Goal: Check status: Check status

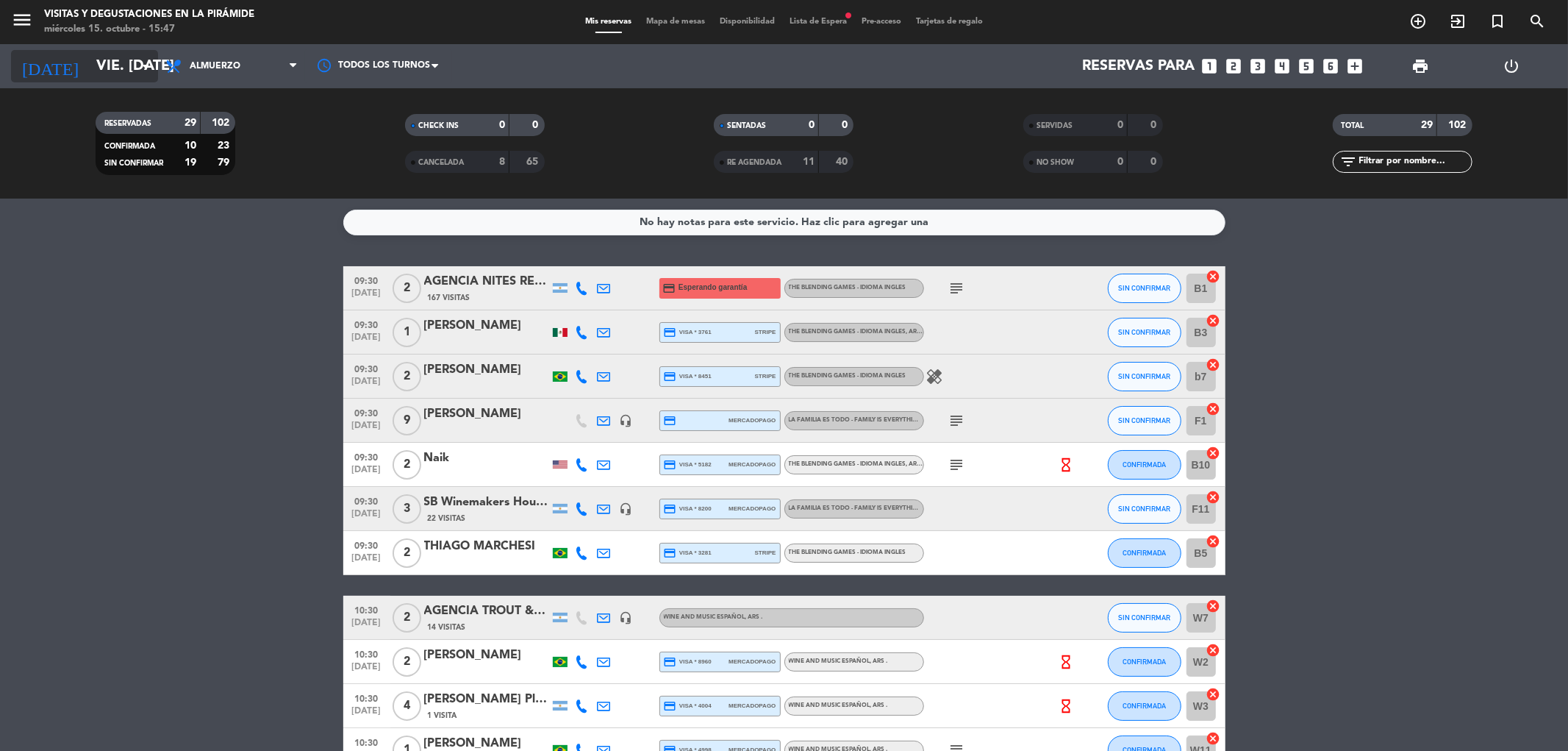
click at [149, 57] on icon "arrow_drop_down" at bounding box center [146, 66] width 18 height 18
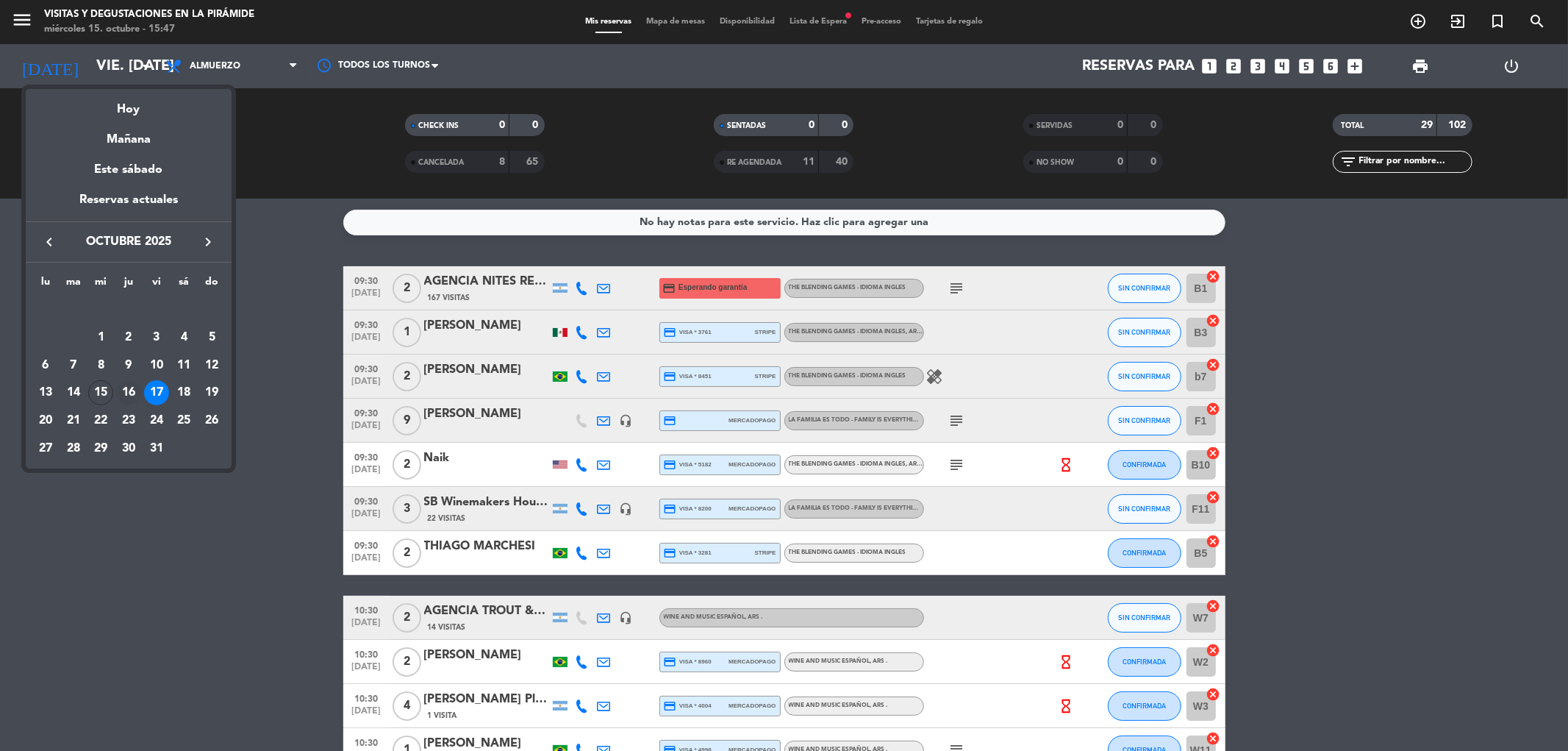
click at [128, 386] on div "16" at bounding box center [128, 392] width 25 height 25
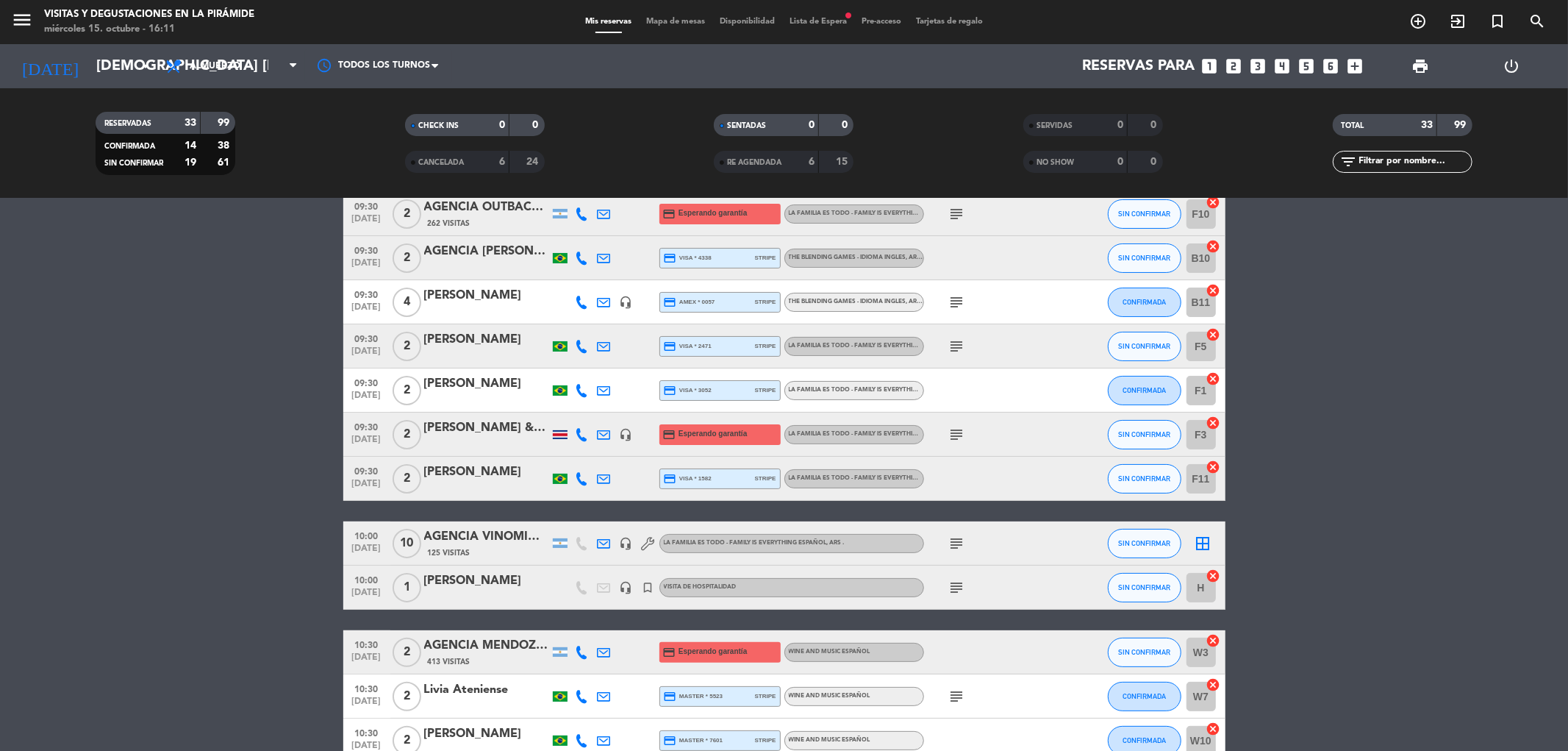
scroll to position [163, 0]
click at [498, 538] on div "AGENCIA VINOMIO- [PERSON_NAME]" at bounding box center [486, 535] width 125 height 19
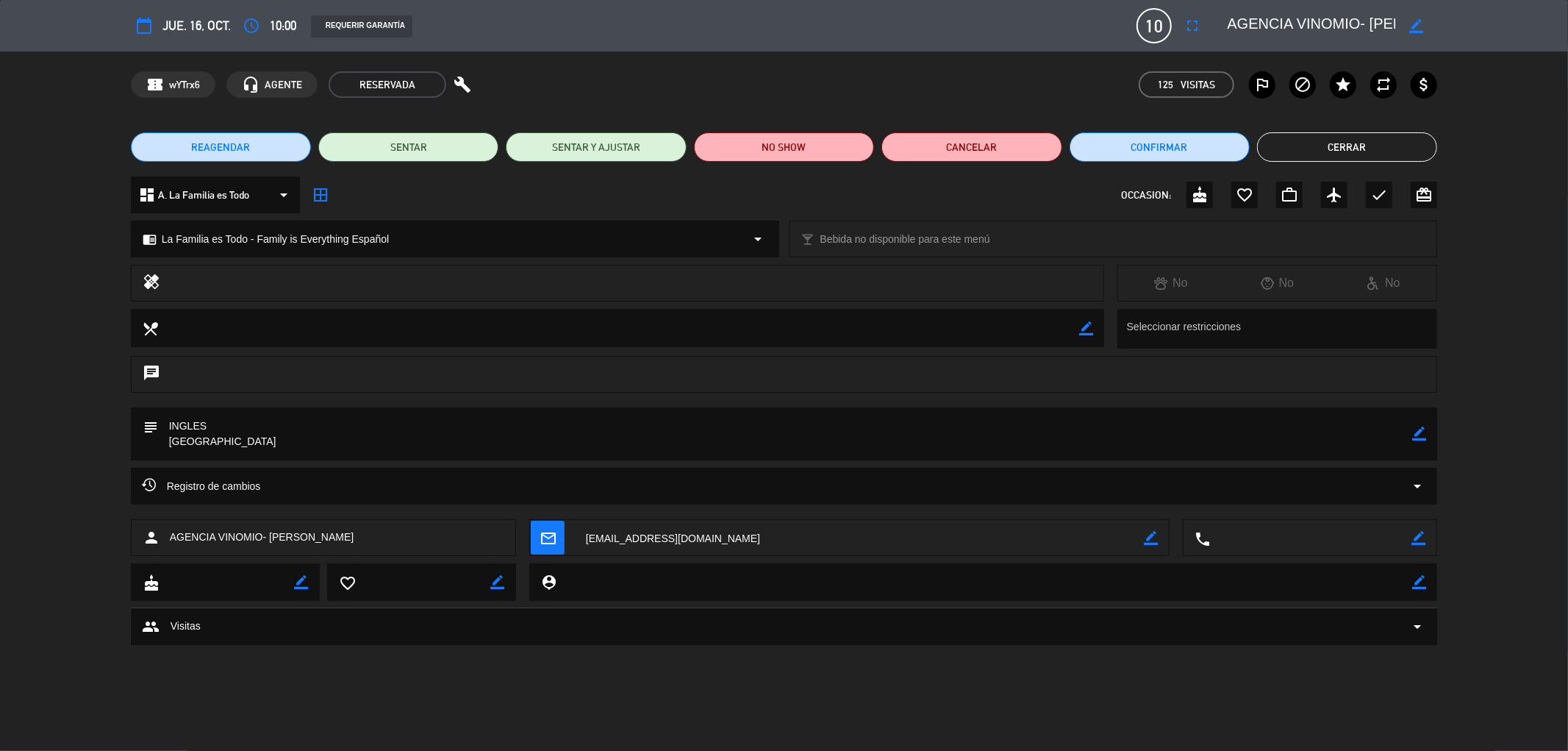
click at [1376, 151] on button "Cerrar" at bounding box center [1347, 146] width 180 height 29
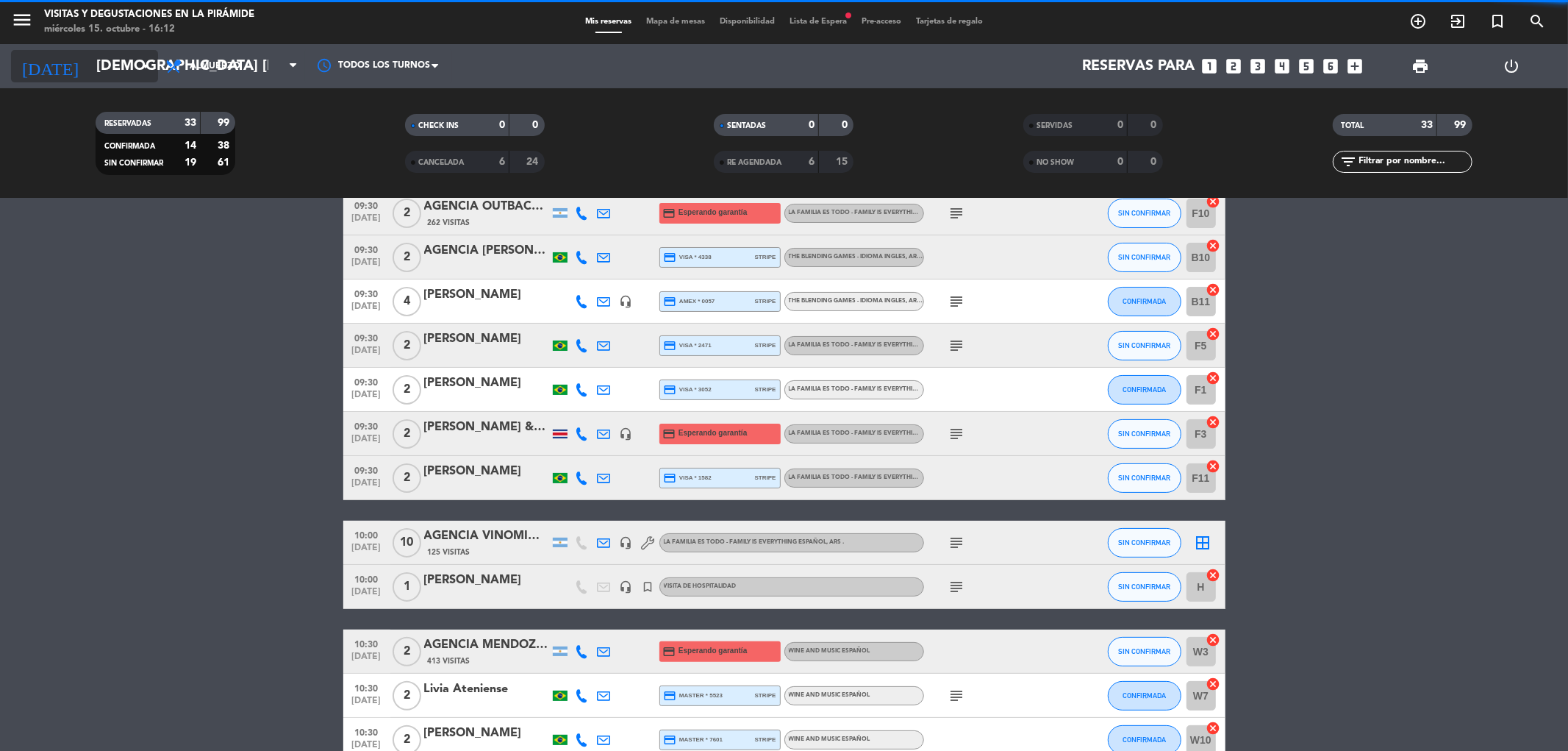
click at [153, 63] on icon "arrow_drop_down" at bounding box center [146, 66] width 18 height 18
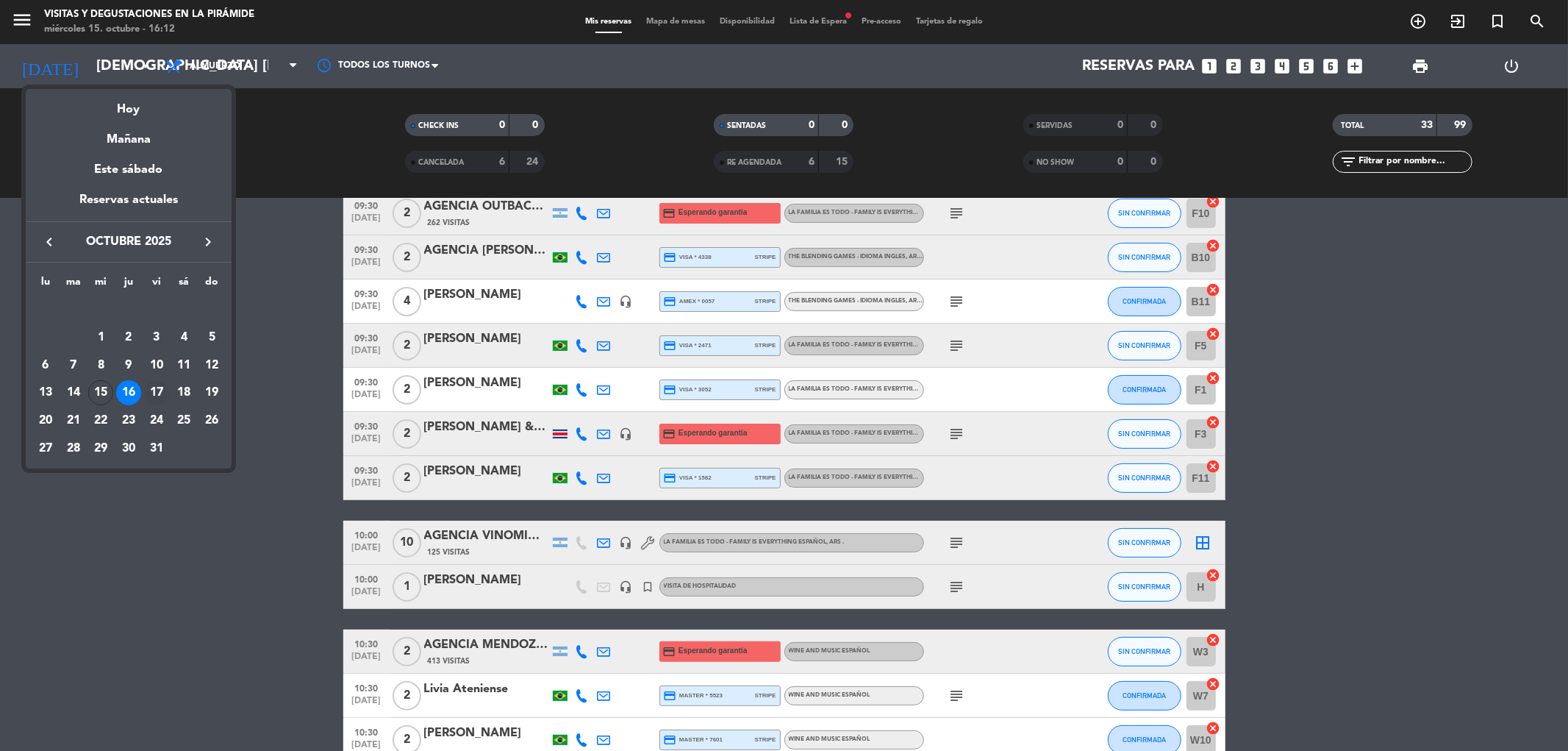
click at [153, 391] on div "17" at bounding box center [156, 392] width 25 height 25
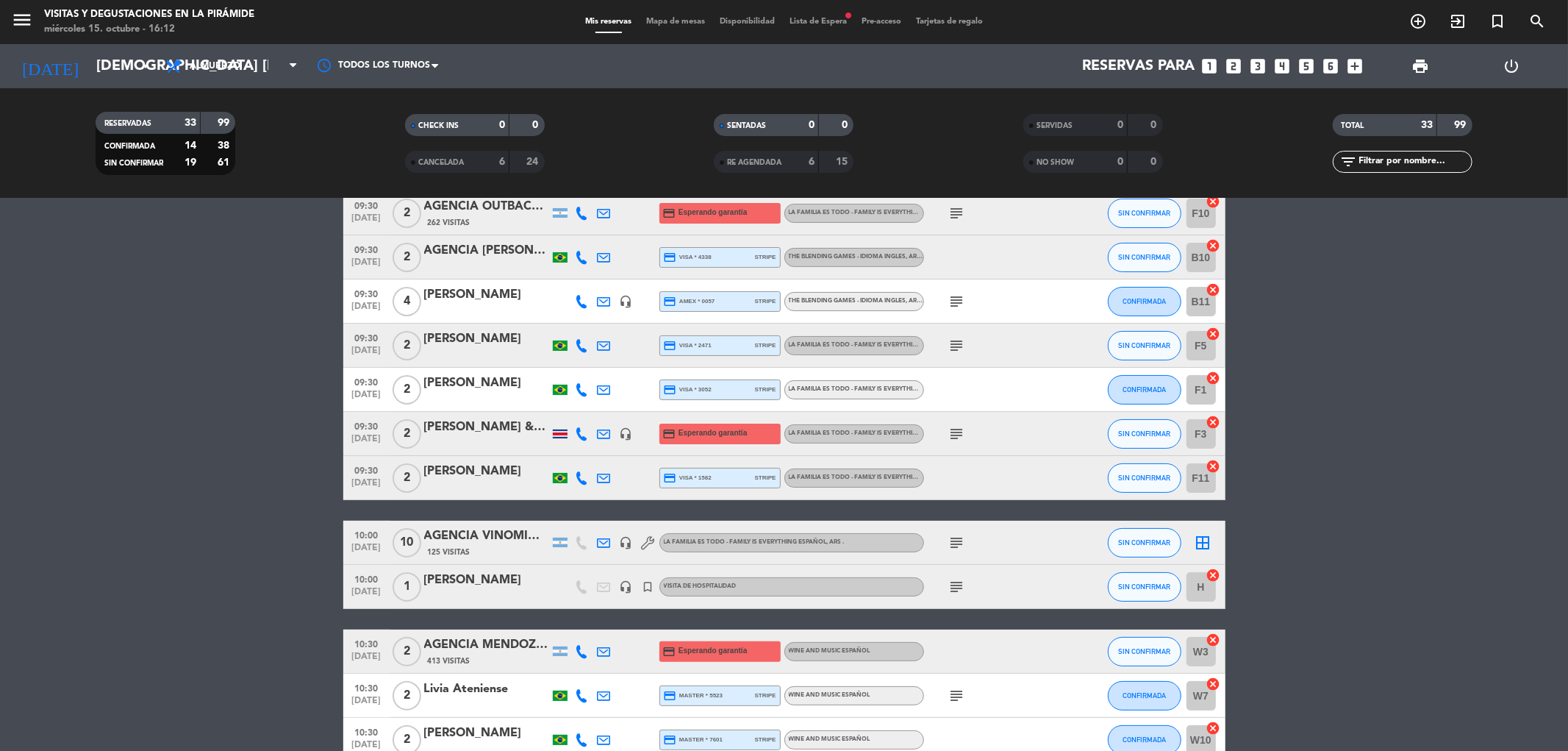
type input "vie. [DATE]"
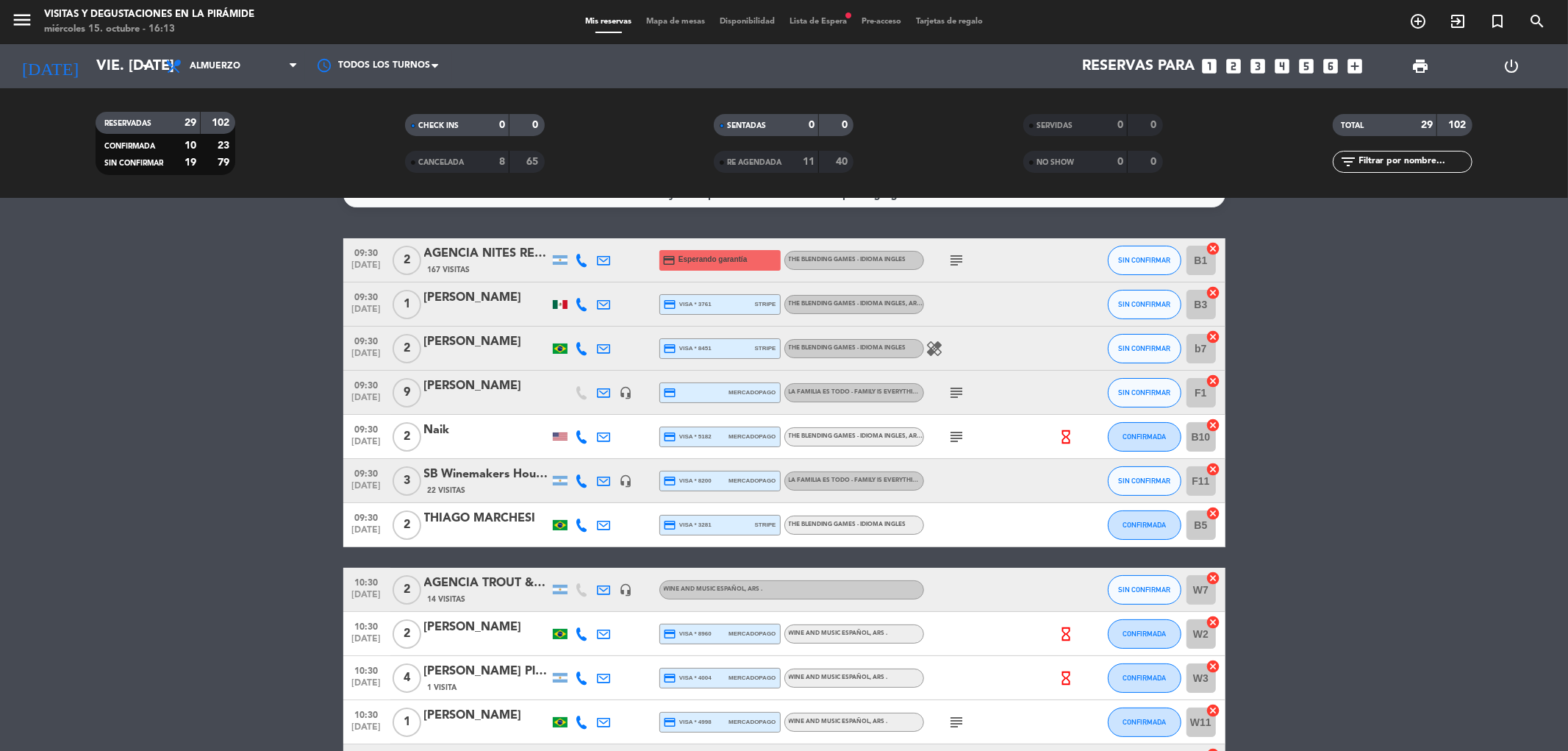
scroll to position [0, 0]
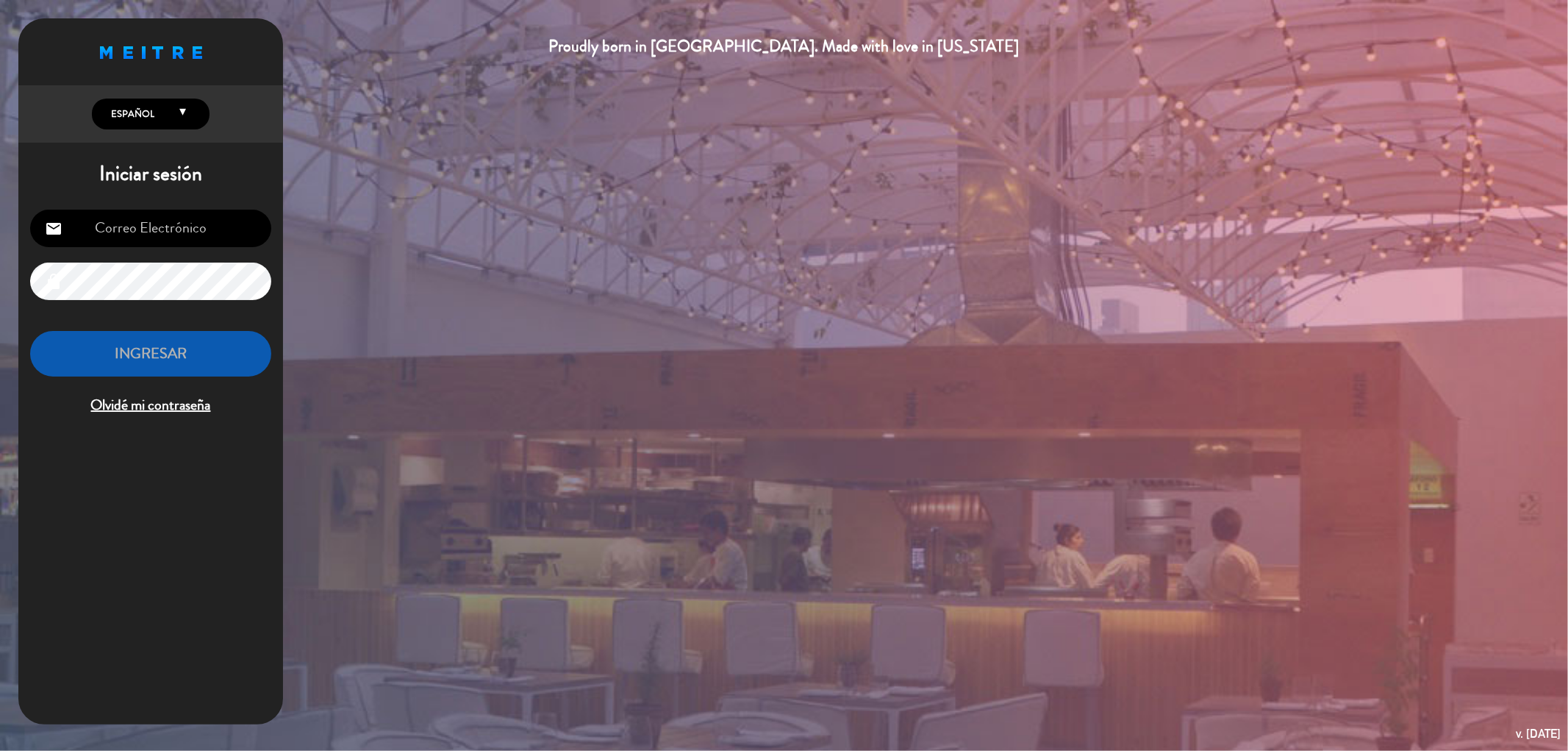
type input "[EMAIL_ADDRESS][DOMAIN_NAME]"
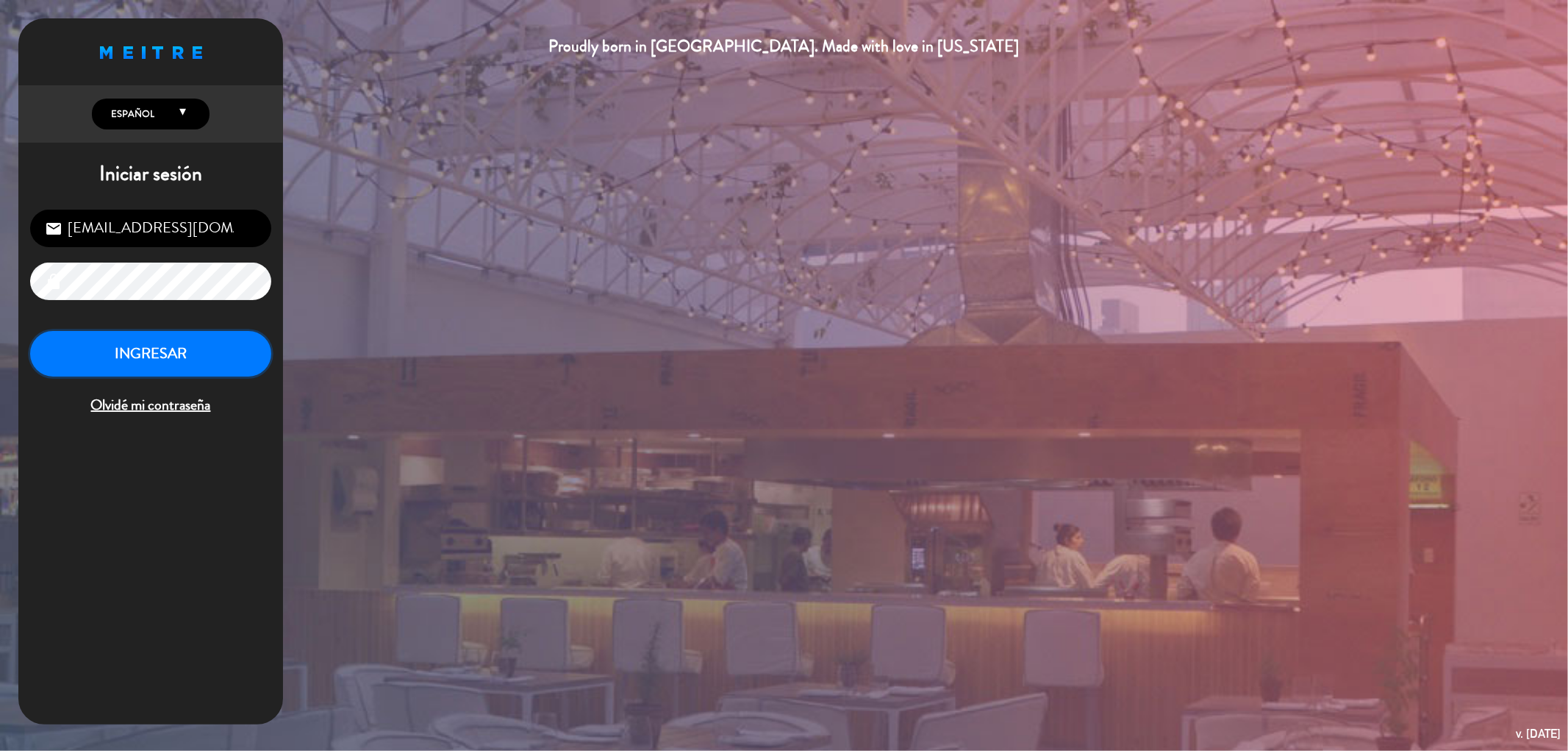
click at [113, 358] on button "INGRESAR" at bounding box center [150, 354] width 241 height 46
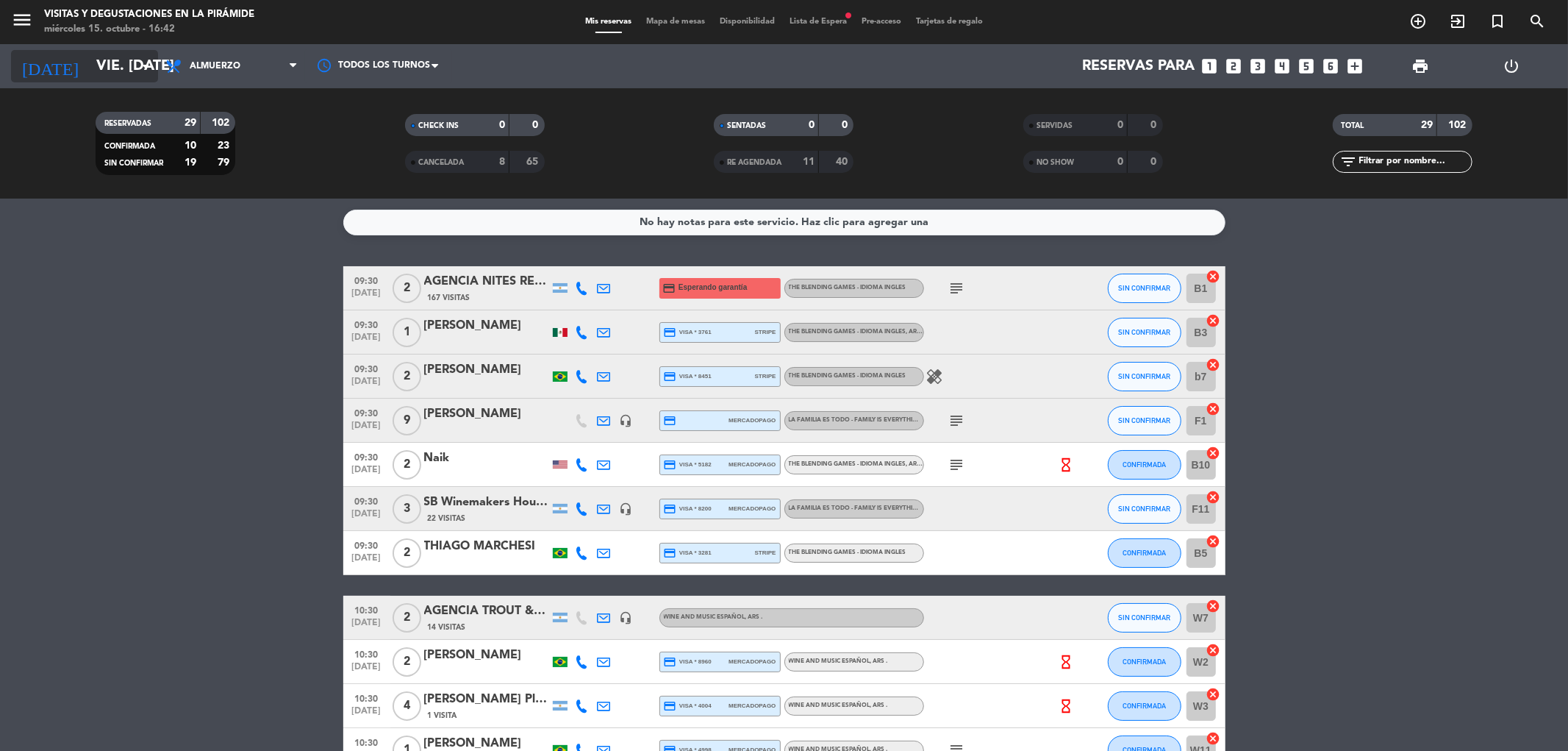
click at [122, 62] on input "vie. [DATE]" at bounding box center [182, 66] width 187 height 32
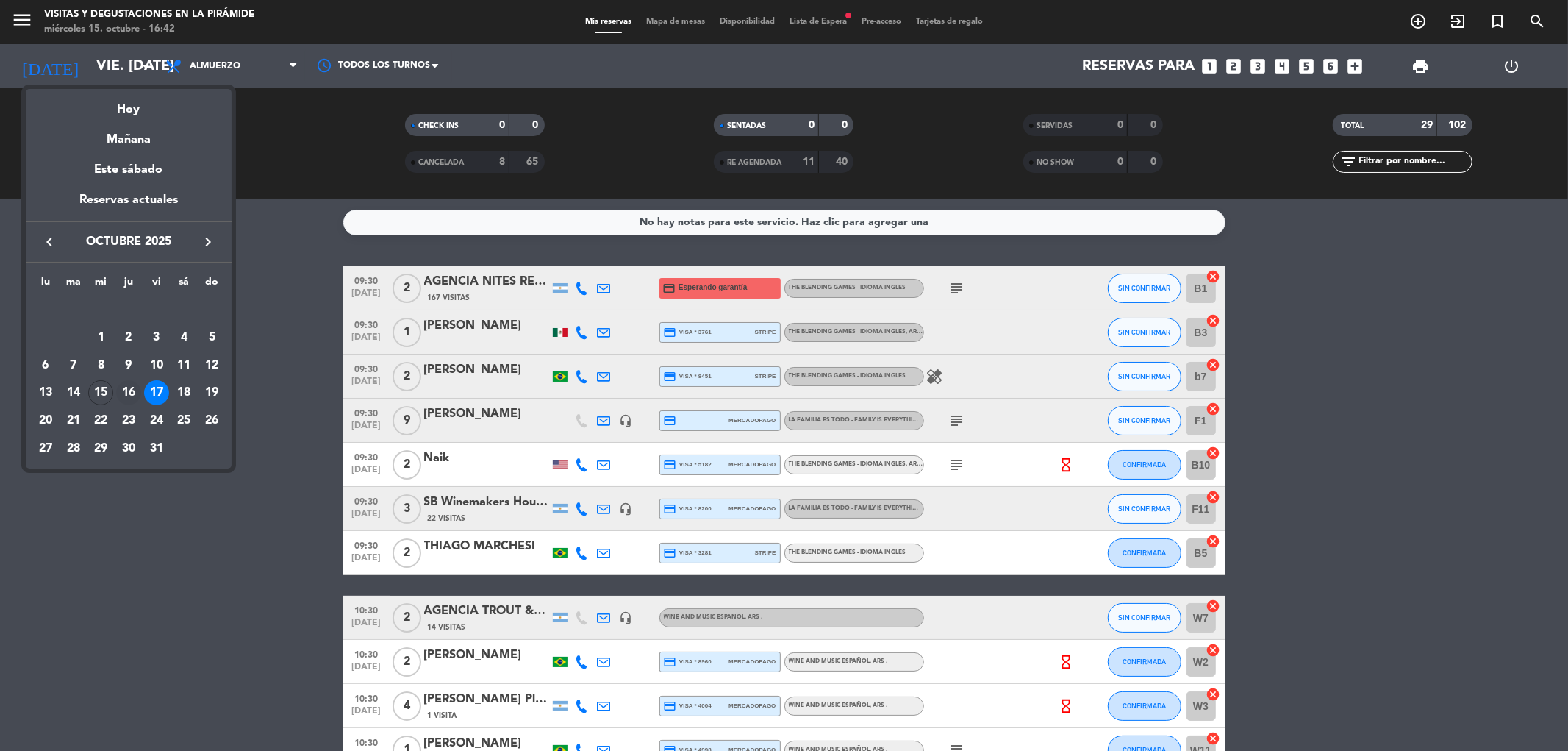
click at [126, 390] on div "16" at bounding box center [128, 392] width 25 height 25
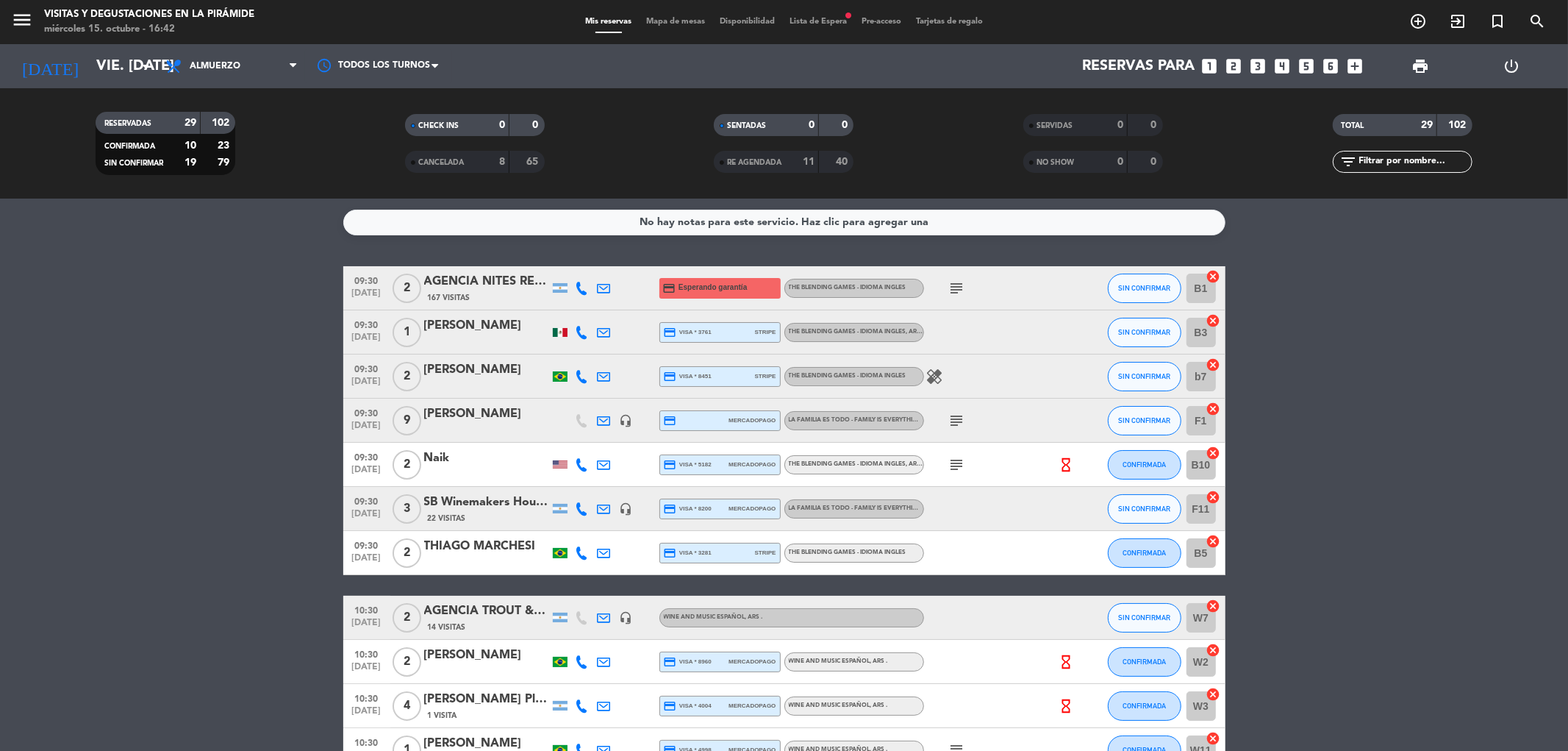
type input "[DEMOGRAPHIC_DATA] [DATE]"
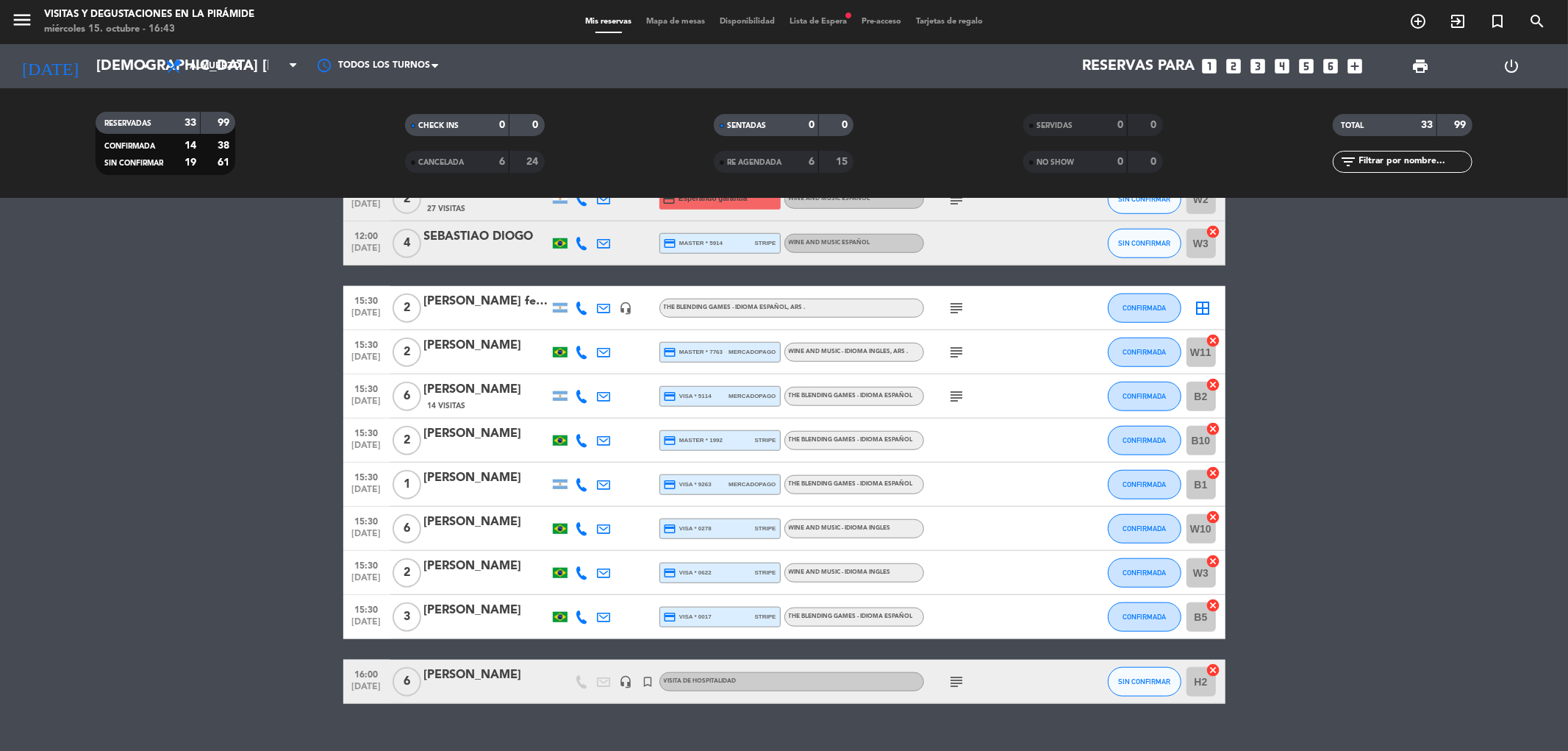
scroll to position [1143, 0]
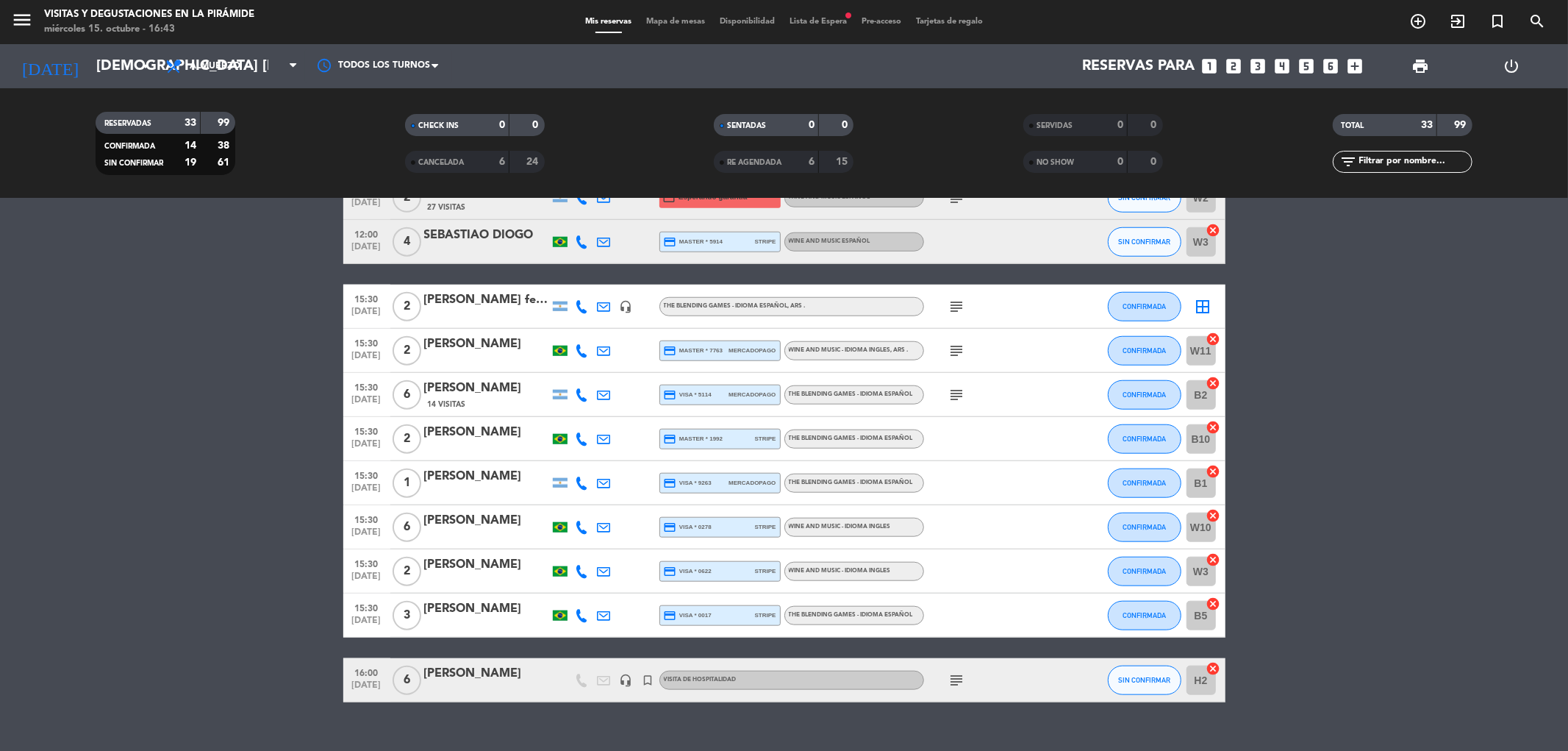
click at [498, 669] on div "[PERSON_NAME]" at bounding box center [486, 673] width 125 height 19
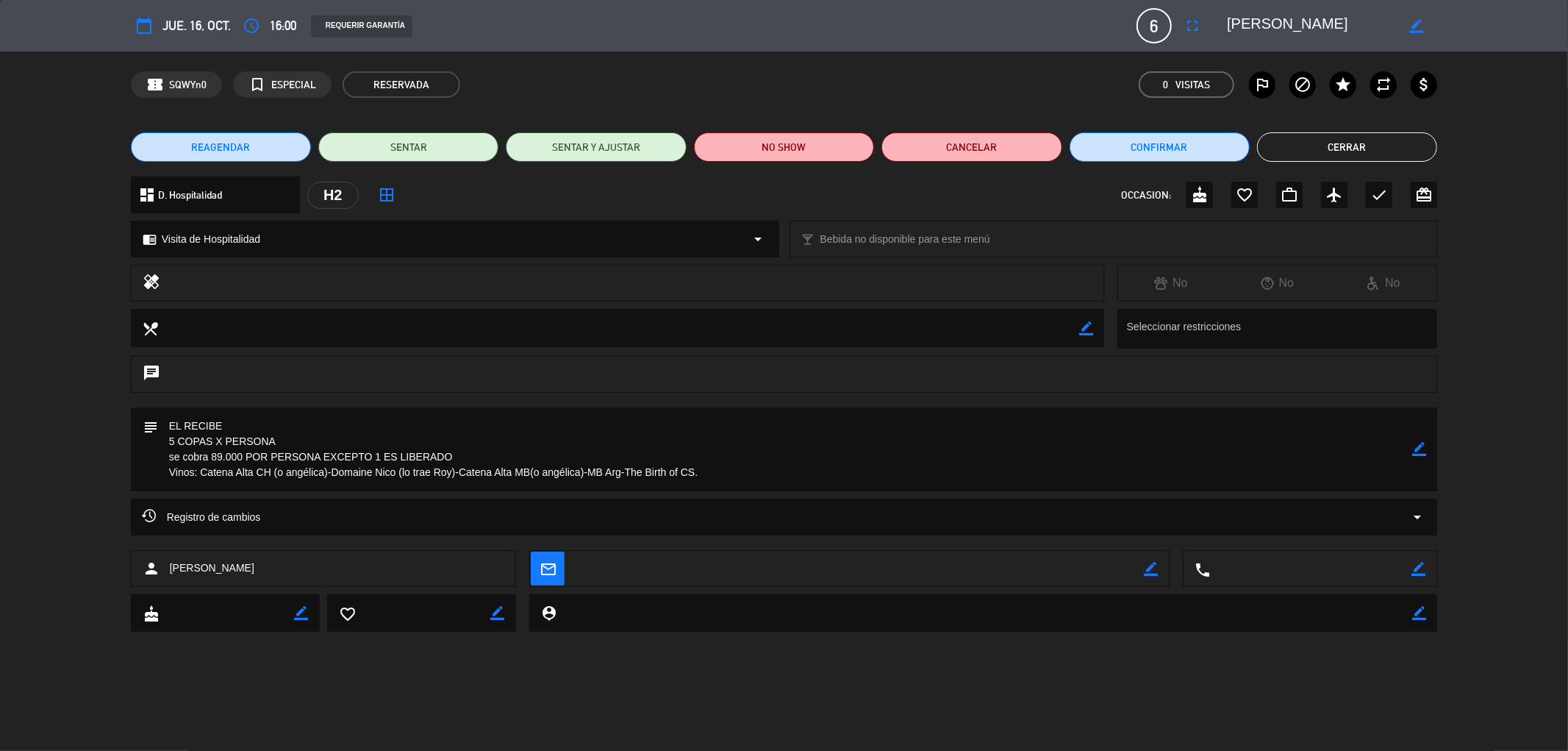
click at [1356, 138] on button "Cerrar" at bounding box center [1347, 146] width 180 height 29
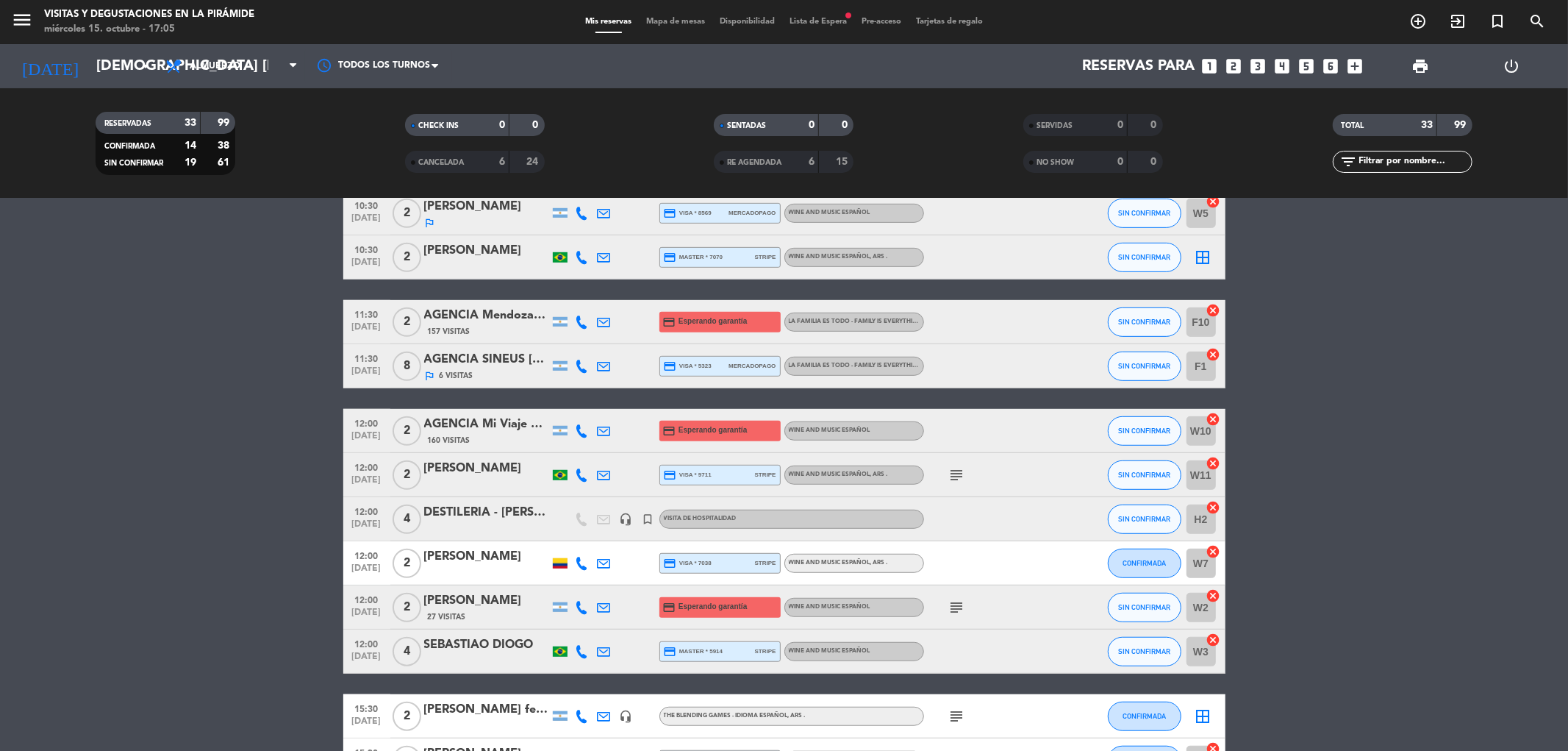
scroll to position [759, 0]
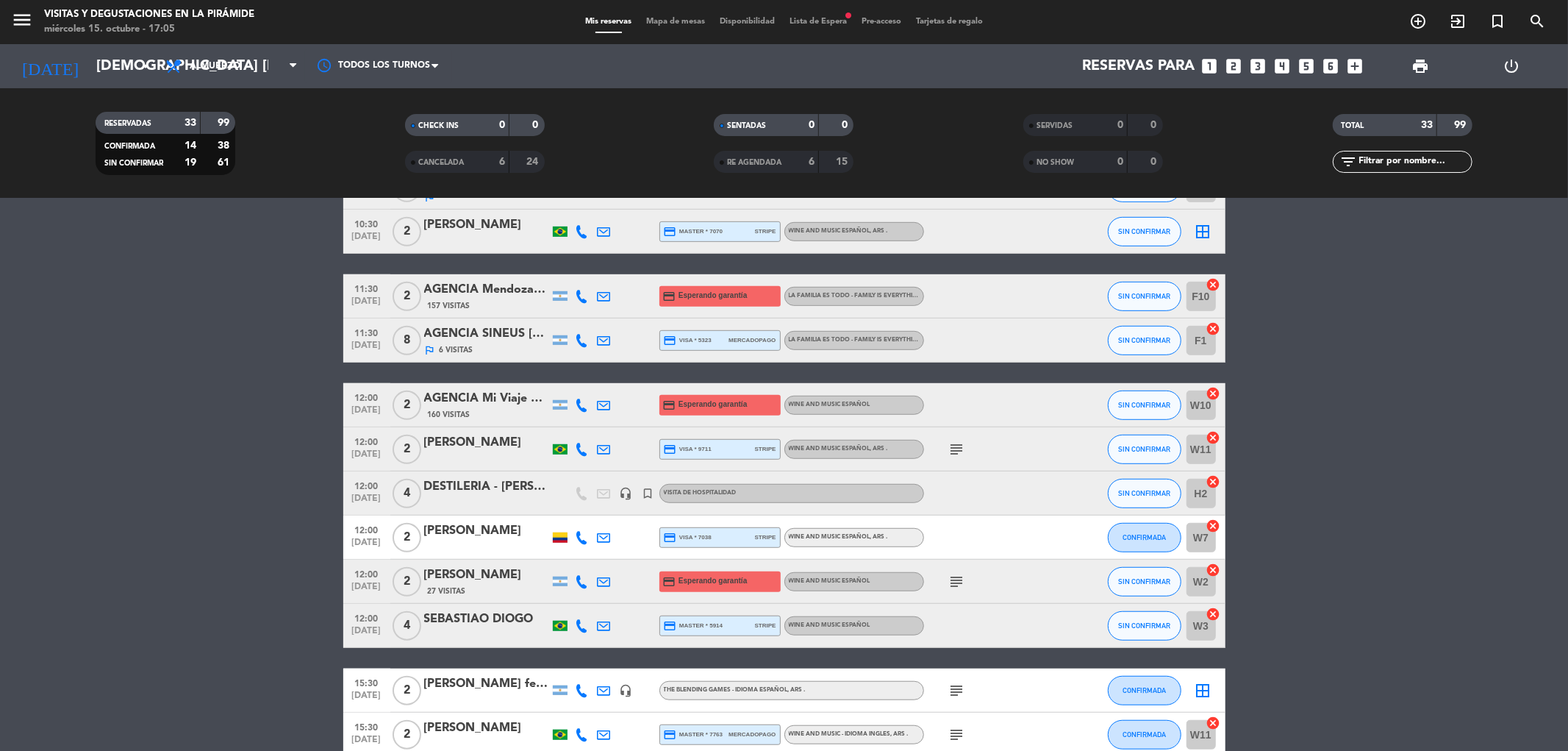
click at [473, 490] on div "DESTILERIA - [PERSON_NAME]" at bounding box center [486, 486] width 125 height 19
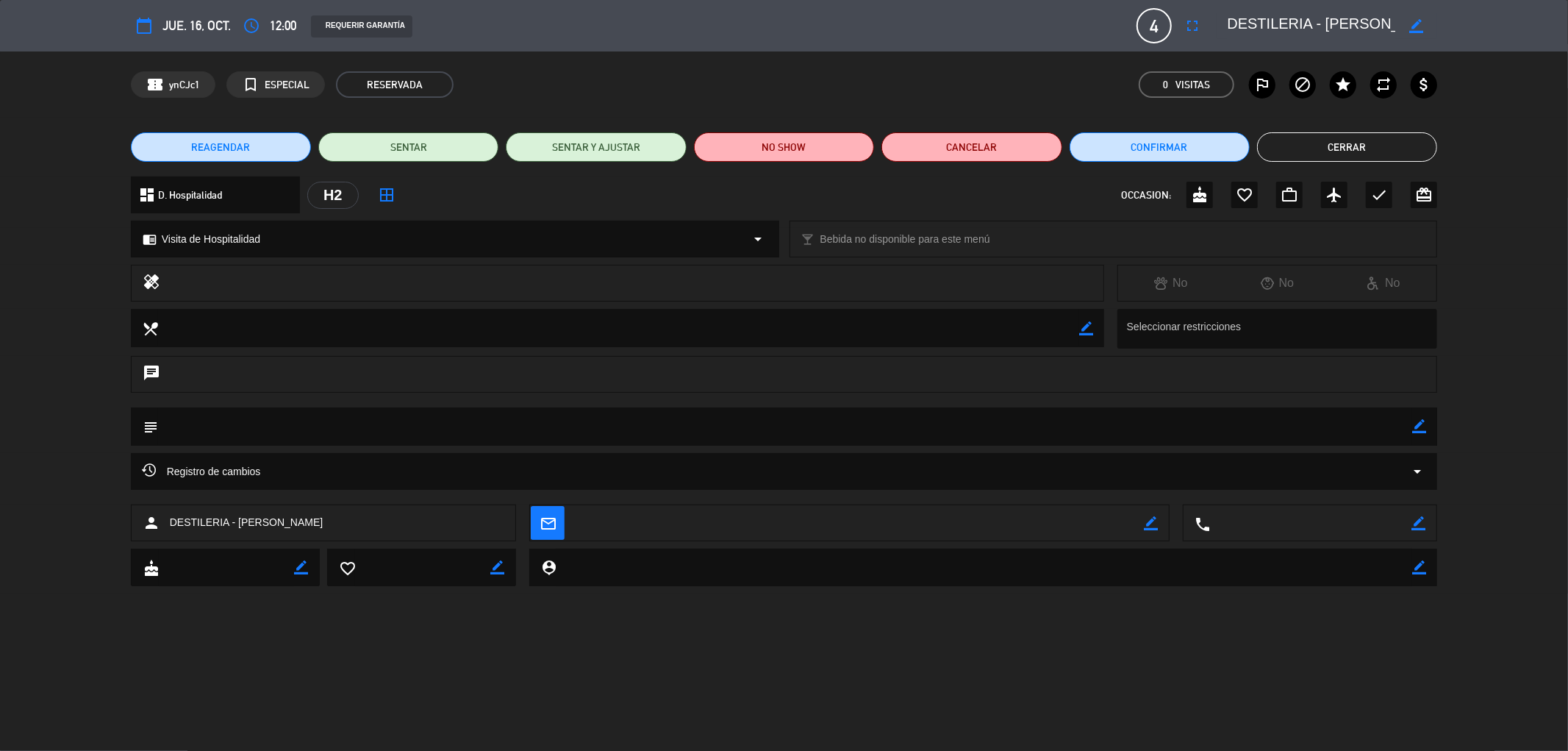
drag, startPoint x: 344, startPoint y: 523, endPoint x: 277, endPoint y: 518, distance: 67.2
click at [277, 518] on span "DESTILERIA - [PERSON_NAME]" at bounding box center [247, 522] width 154 height 17
